Goal: Navigation & Orientation: Find specific page/section

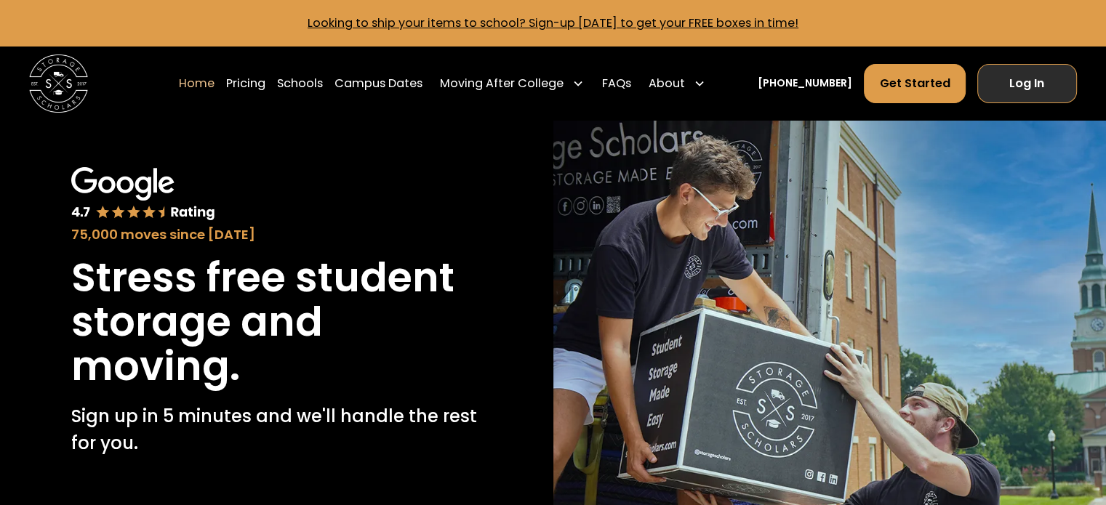
click at [1022, 98] on link "Log In" at bounding box center [1027, 83] width 100 height 39
click at [1060, 87] on link "Log In" at bounding box center [1027, 83] width 100 height 39
click at [1053, 89] on link "Log In" at bounding box center [1027, 83] width 100 height 39
